Goal: Transaction & Acquisition: Purchase product/service

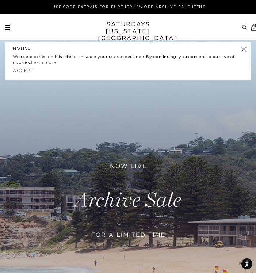
click at [4, 27] on div "Archive Sale Men's Tees Shirts Shorts Swim Knitwear Pants Sweats Women's" at bounding box center [128, 27] width 256 height 7
click at [10, 29] on span at bounding box center [7, 29] width 5 height 1
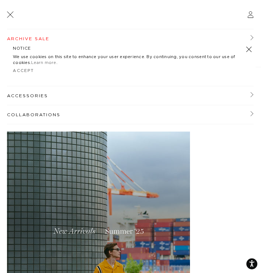
click at [250, 49] on link at bounding box center [249, 49] width 10 height 10
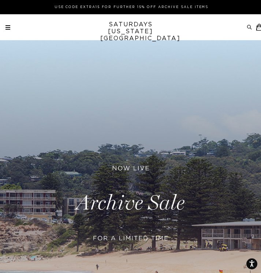
click at [12, 29] on div "Archive Sale Men's Tees Shirts Shorts Swim Knitwear Pants Sweats" at bounding box center [131, 27] width 252 height 7
click at [8, 27] on span at bounding box center [7, 27] width 5 height 1
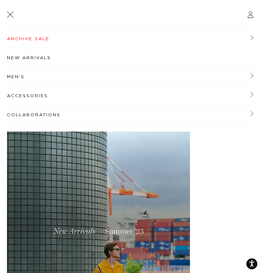
click at [39, 81] on link "Men's" at bounding box center [130, 76] width 247 height 19
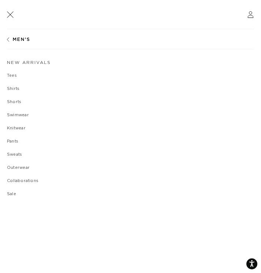
click at [17, 102] on link "Shorts" at bounding box center [130, 102] width 247 height 4
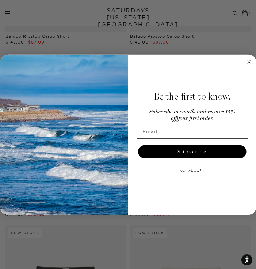
scroll to position [194, 0]
click at [250, 63] on icon "Close dialog" at bounding box center [249, 61] width 3 height 3
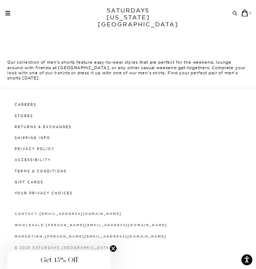
scroll to position [735, 0]
